Goal: Find specific page/section: Find specific page/section

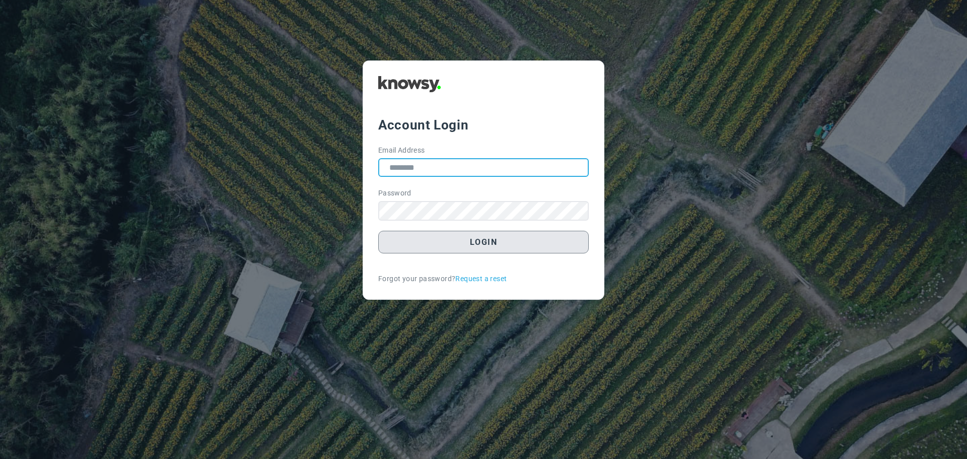
type input "**********"
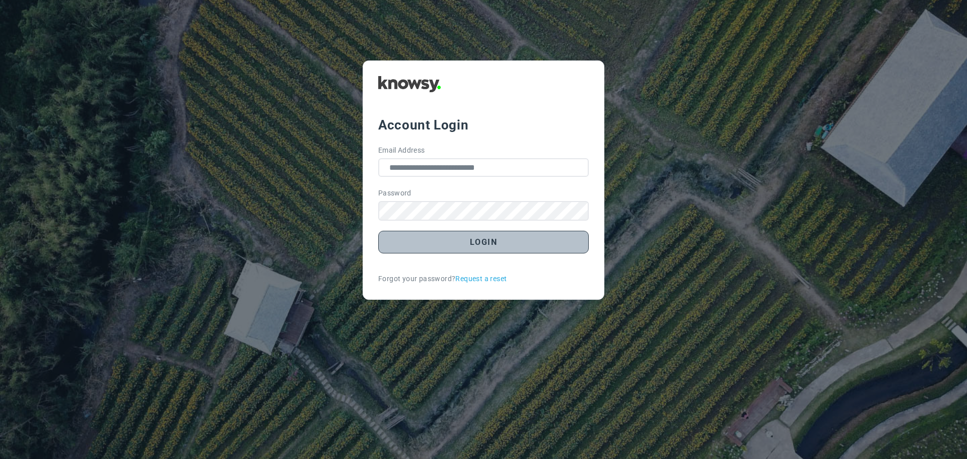
click at [485, 243] on button "Login" at bounding box center [483, 242] width 210 height 23
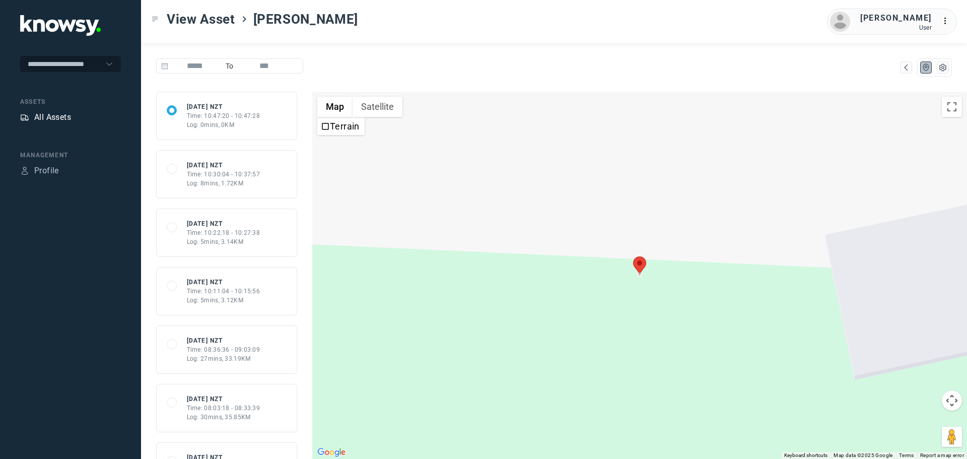
click at [44, 116] on div "All Assets" at bounding box center [52, 117] width 37 height 12
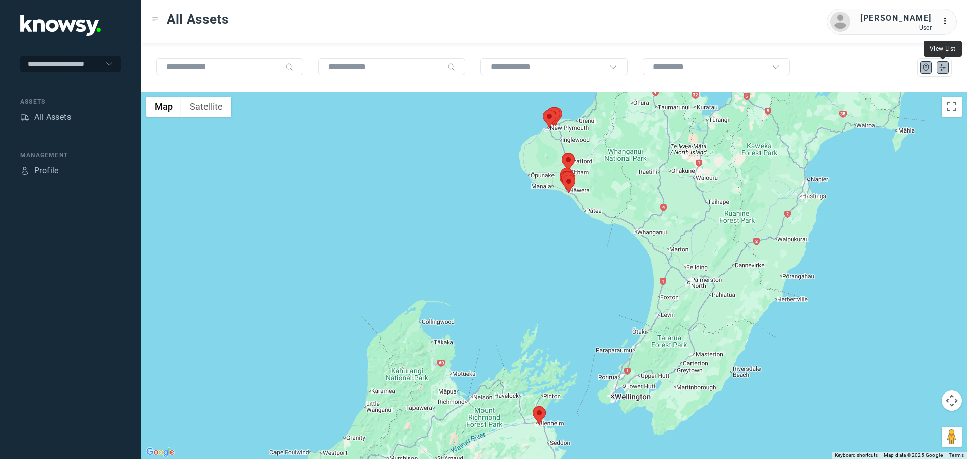
click at [941, 69] on icon "List" at bounding box center [943, 68] width 6 height 6
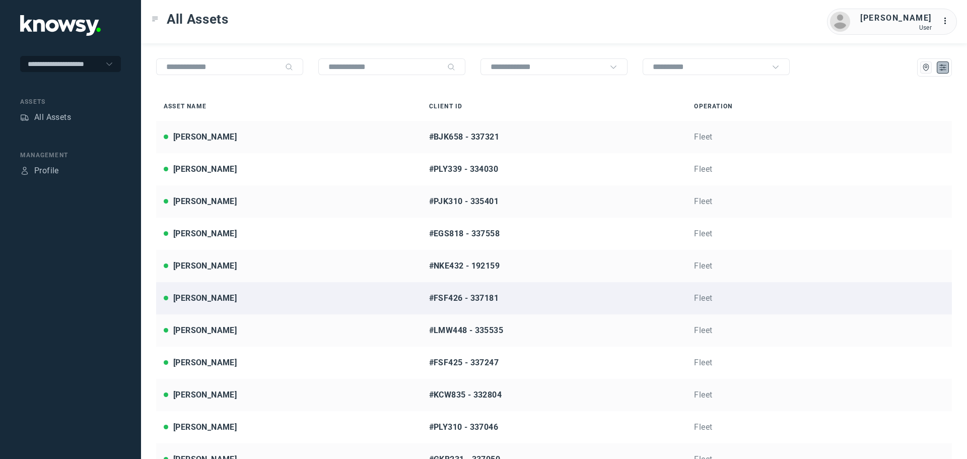
click at [231, 296] on div "[PERSON_NAME]" at bounding box center [289, 298] width 250 height 12
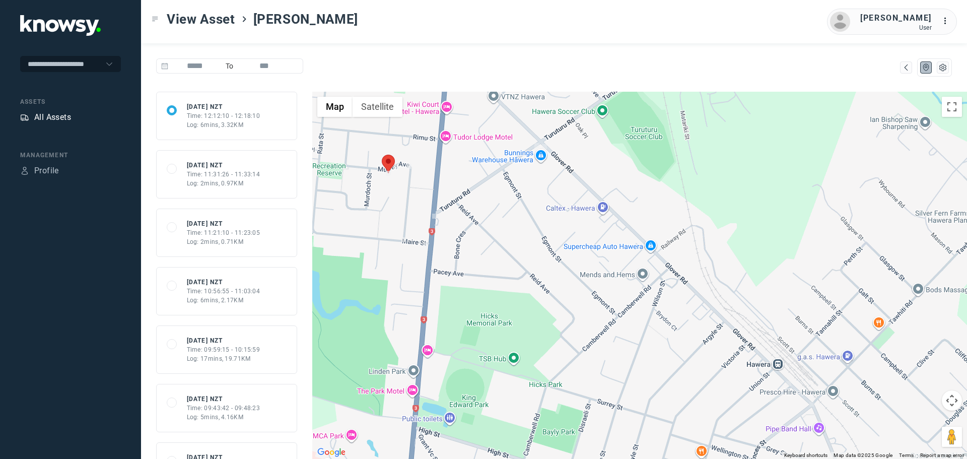
click at [65, 121] on div "All Assets" at bounding box center [52, 117] width 37 height 12
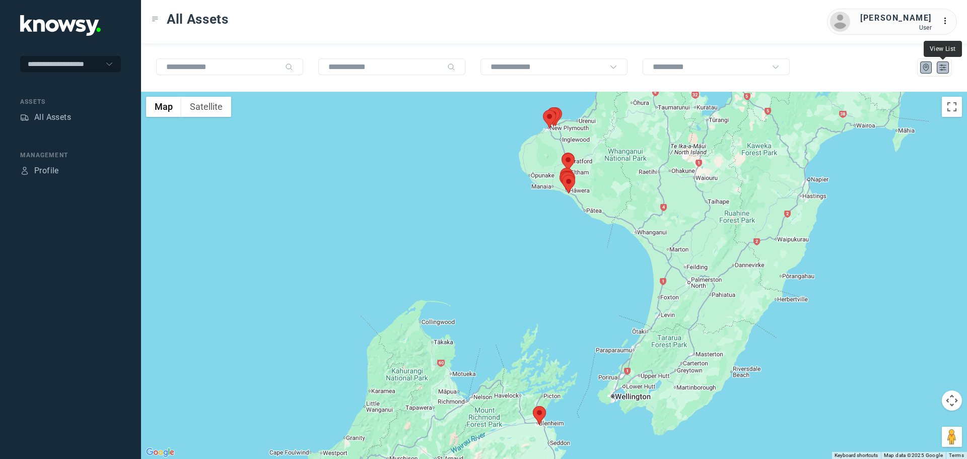
click at [943, 67] on icon "List" at bounding box center [942, 67] width 9 height 9
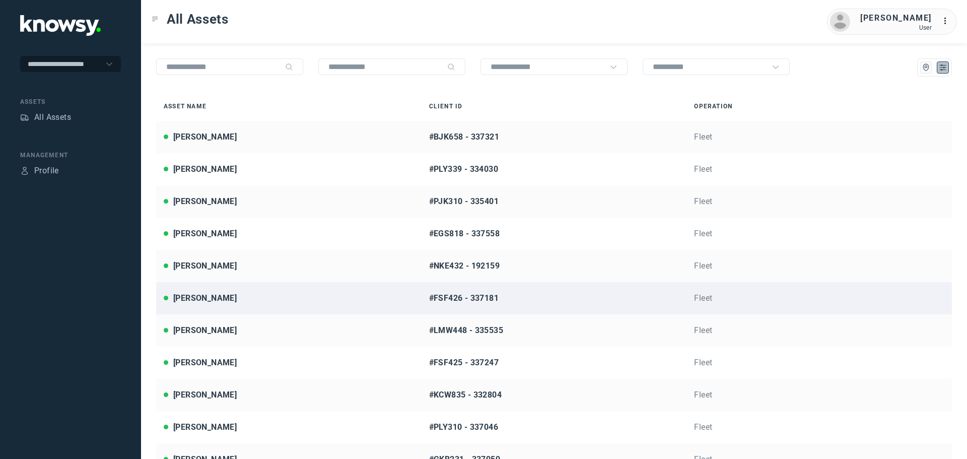
click at [255, 300] on div "[PERSON_NAME]" at bounding box center [289, 298] width 250 height 12
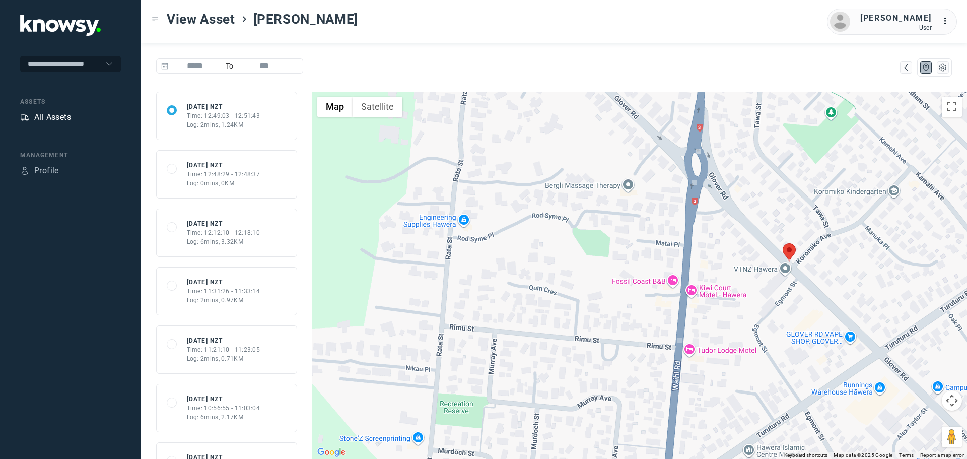
click at [61, 115] on div "All Assets" at bounding box center [52, 117] width 37 height 12
